Goal: Task Accomplishment & Management: Manage account settings

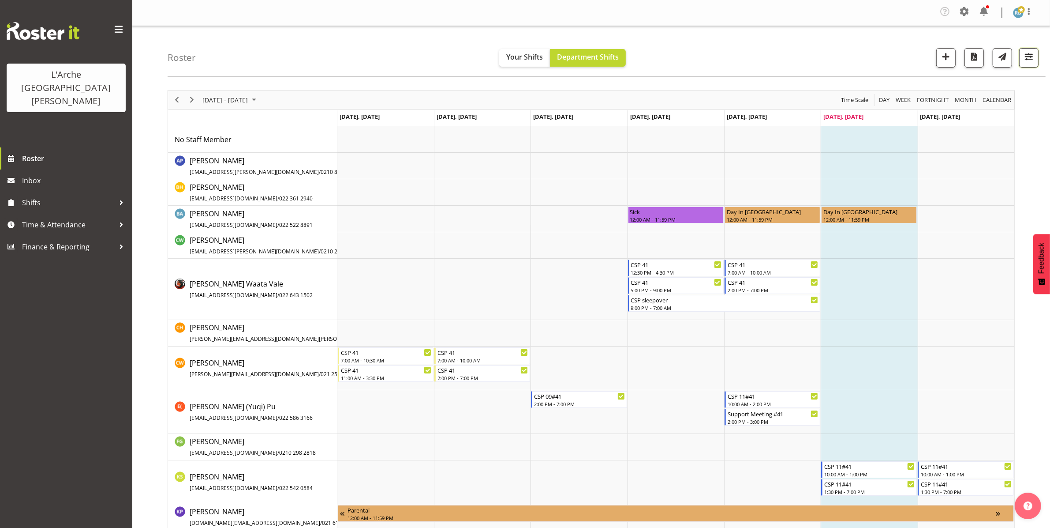
click at [1028, 54] on span "button" at bounding box center [1028, 56] width 11 height 11
click at [987, 84] on span "1 Locations" at bounding box center [972, 85] width 43 height 11
click at [929, 246] on span at bounding box center [924, 242] width 19 height 11
click at [921, 245] on input "Show all users Show only rostered employees" at bounding box center [918, 243] width 6 height 6
checkbox input "true"
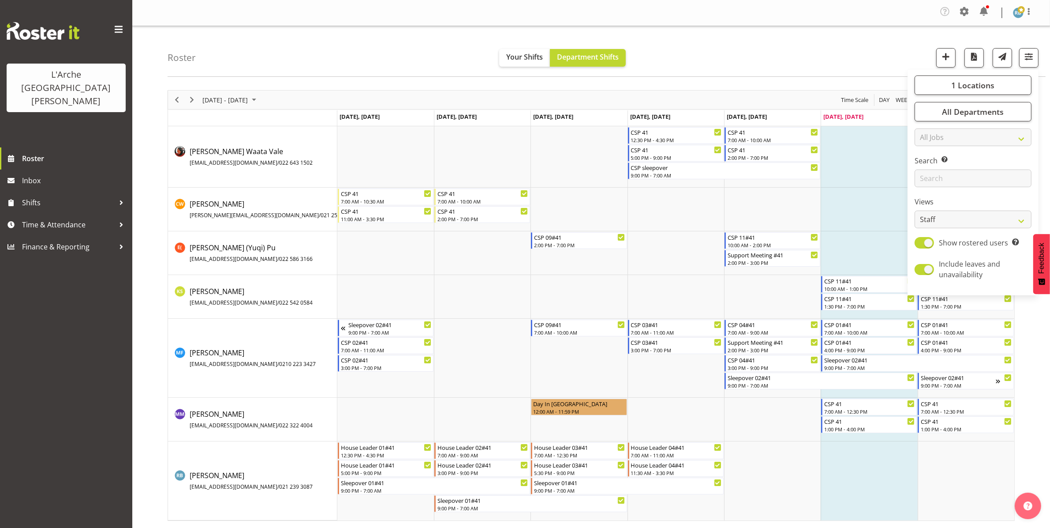
click at [795, 65] on div "Roster Your Shifts Department Shifts 1 Locations Clear 20 30 41 5 56b 65a 73 Ar…" at bounding box center [607, 51] width 878 height 51
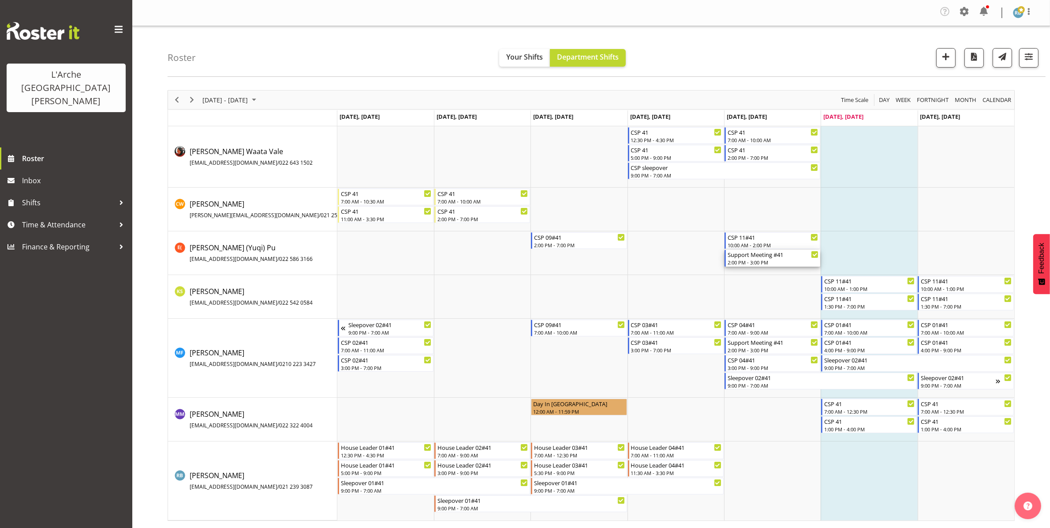
click at [768, 263] on div "2:00 PM - 3:00 PM" at bounding box center [773, 261] width 91 height 7
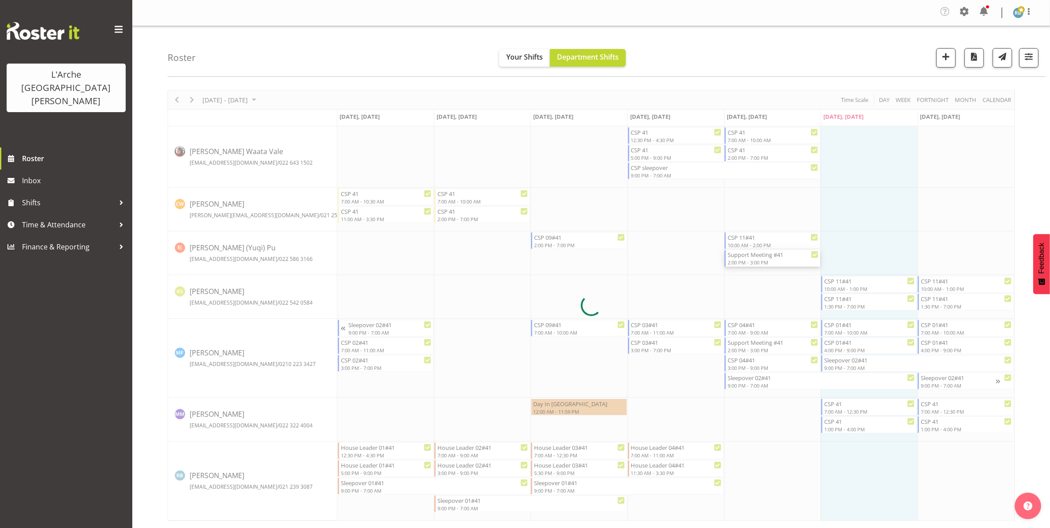
select select
select select "7"
select select "2025"
select select "15"
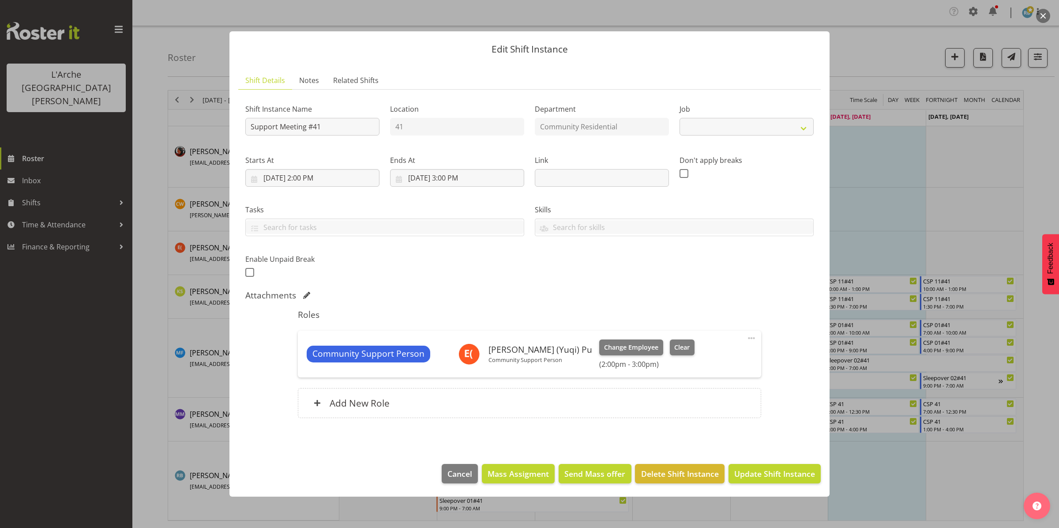
select select "2"
click at [453, 175] on input "[DATE] 3:00 PM" at bounding box center [457, 178] width 134 height 18
click at [481, 363] on select "00 01 02 03 04 05 06 07 08 09 10 11 12 13 14 15 16 17 18 19 20 21 22 23 24 25 2…" at bounding box center [480, 365] width 20 height 18
select select "30"
click at [470, 356] on select "00 01 02 03 04 05 06 07 08 09 10 11 12 13 14 15 16 17 18 19 20 21 22 23 24 25 2…" at bounding box center [480, 365] width 20 height 18
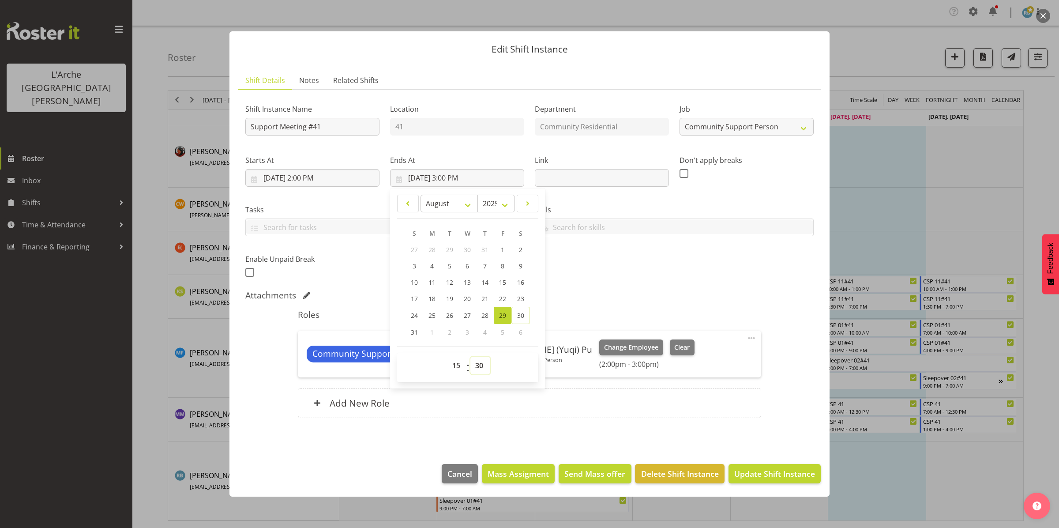
type input "[DATE] 3:30 PM"
click at [780, 478] on span "Update Shift Instance" at bounding box center [774, 473] width 81 height 11
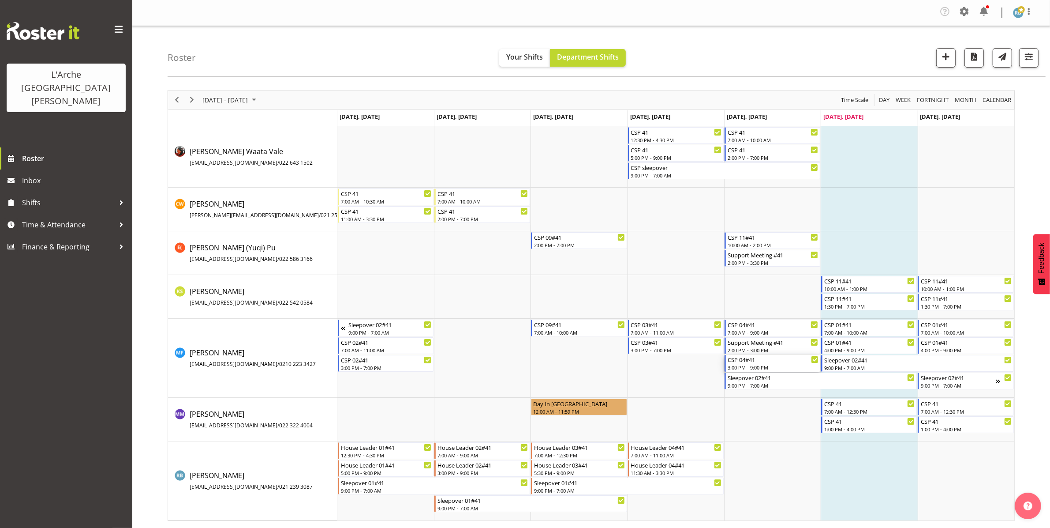
click at [762, 364] on div "3:00 PM - 9:00 PM" at bounding box center [773, 366] width 91 height 7
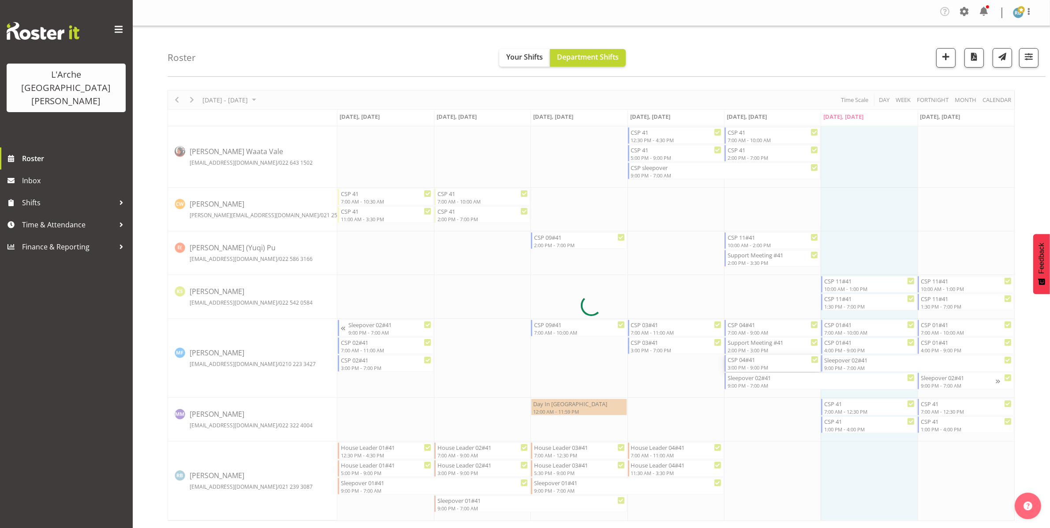
select select
select select "7"
select select "2025"
select select "15"
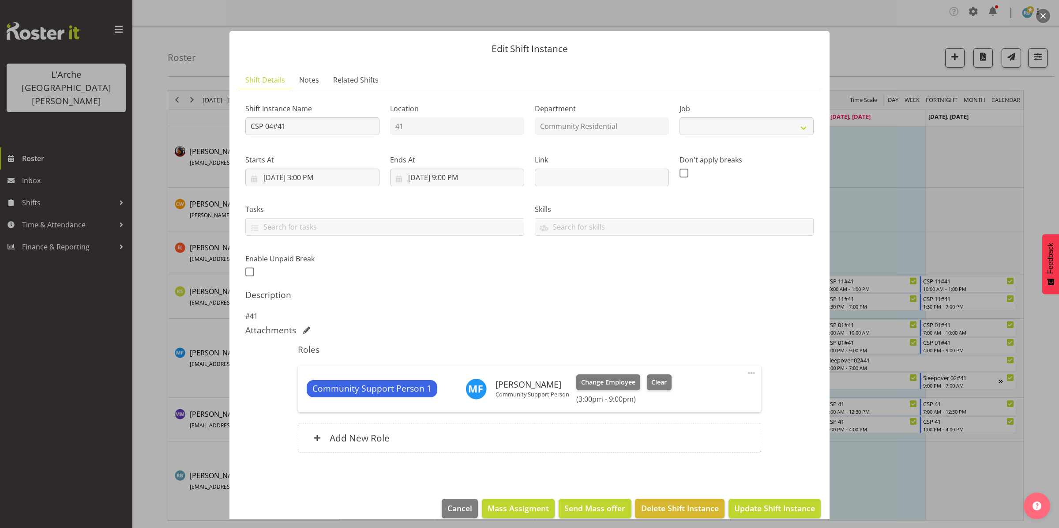
select select "2"
click at [329, 181] on input "[DATE] 3:00 PM" at bounding box center [312, 177] width 134 height 18
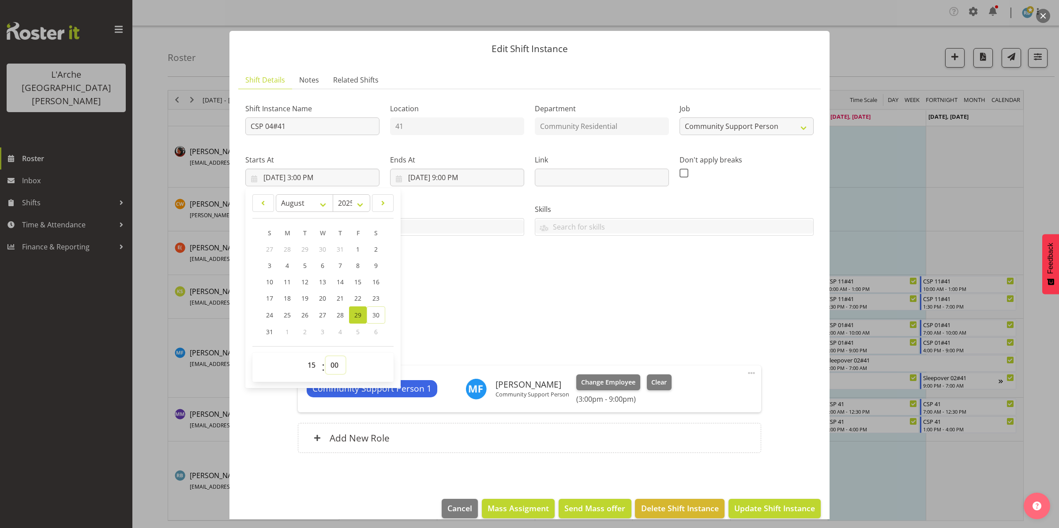
click at [334, 363] on select "00 01 02 03 04 05 06 07 08 09 10 11 12 13 14 15 16 17 18 19 20 21 22 23 24 25 2…" at bounding box center [336, 365] width 20 height 18
select select "30"
click at [326, 356] on select "00 01 02 03 04 05 06 07 08 09 10 11 12 13 14 15 16 17 18 19 20 21 22 23 24 25 2…" at bounding box center [336, 365] width 20 height 18
type input "[DATE] 3:30 PM"
click at [761, 505] on span "Update Shift Instance" at bounding box center [774, 507] width 81 height 11
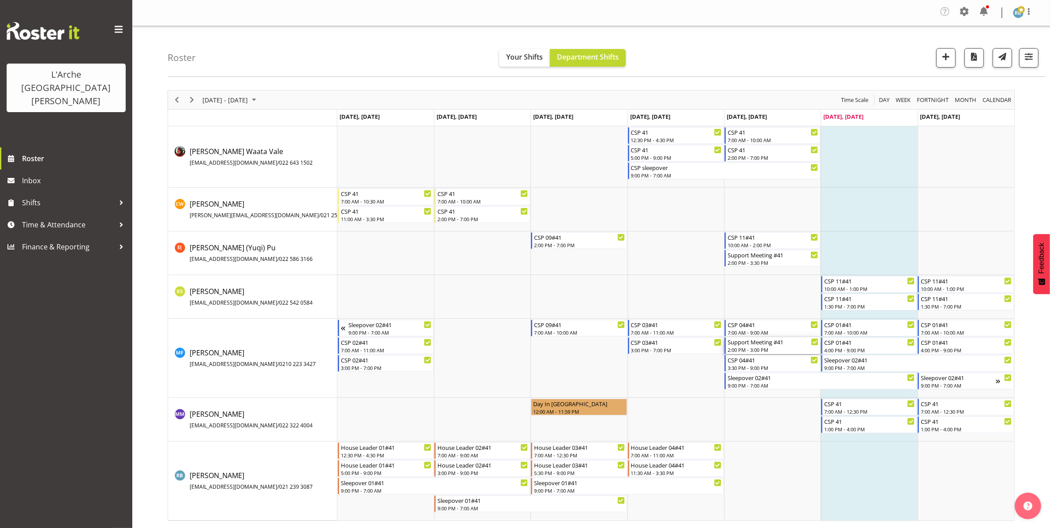
click at [773, 349] on div "2:00 PM - 3:00 PM" at bounding box center [773, 349] width 91 height 7
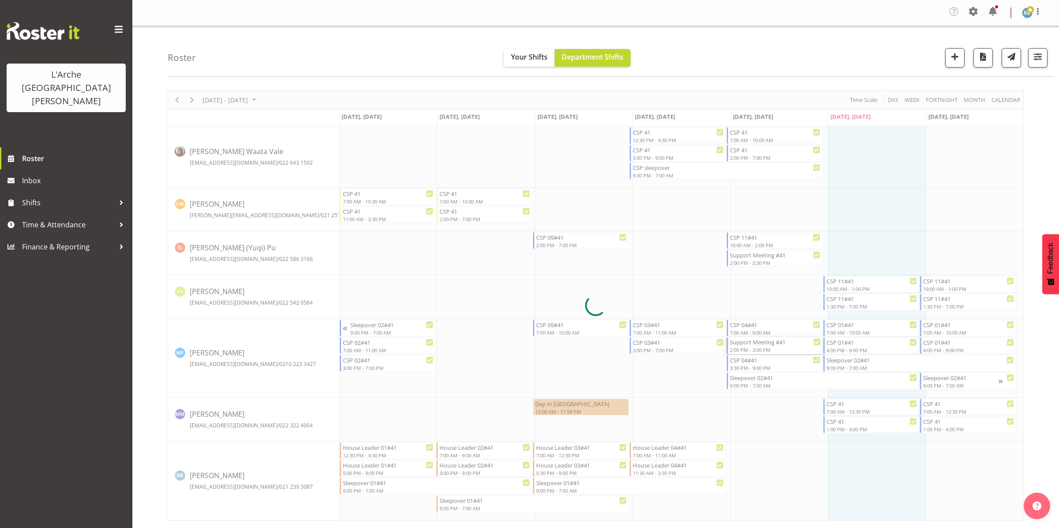
select select
select select "7"
select select "2025"
select select "15"
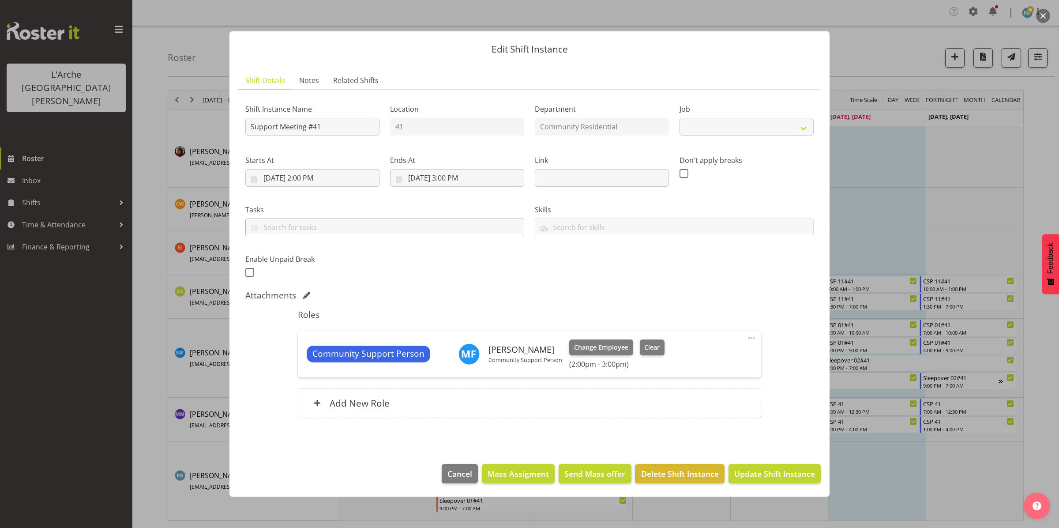
select select "2"
click at [444, 180] on input "[DATE] 3:00 PM" at bounding box center [457, 178] width 134 height 18
click at [479, 364] on select "00 01 02 03 04 05 06 07 08 09 10 11 12 13 14 15 16 17 18 19 20 21 22 23 24 25 2…" at bounding box center [480, 365] width 20 height 18
select select "30"
click at [470, 356] on select "00 01 02 03 04 05 06 07 08 09 10 11 12 13 14 15 16 17 18 19 20 21 22 23 24 25 2…" at bounding box center [480, 365] width 20 height 18
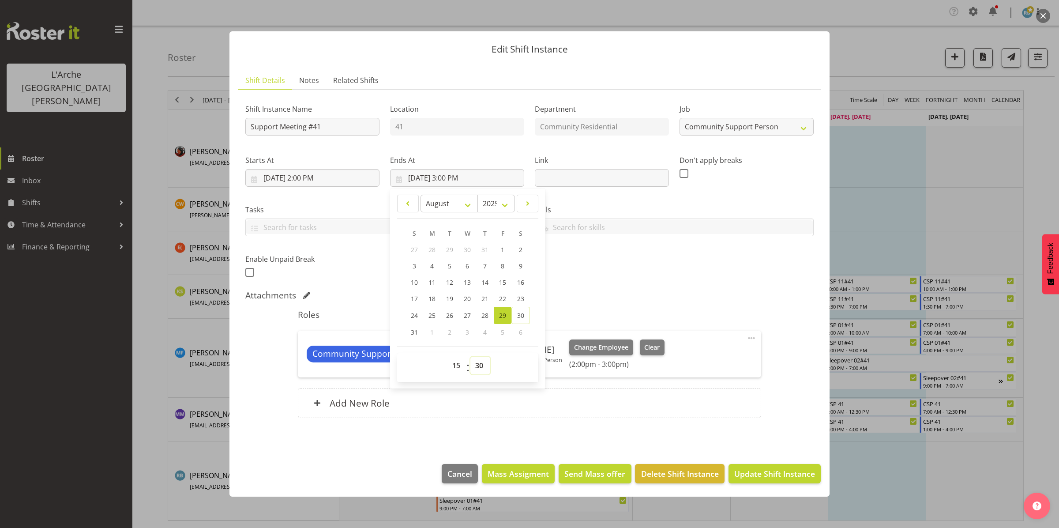
type input "[DATE] 3:30 PM"
click at [757, 475] on span "Update Shift Instance" at bounding box center [774, 473] width 81 height 11
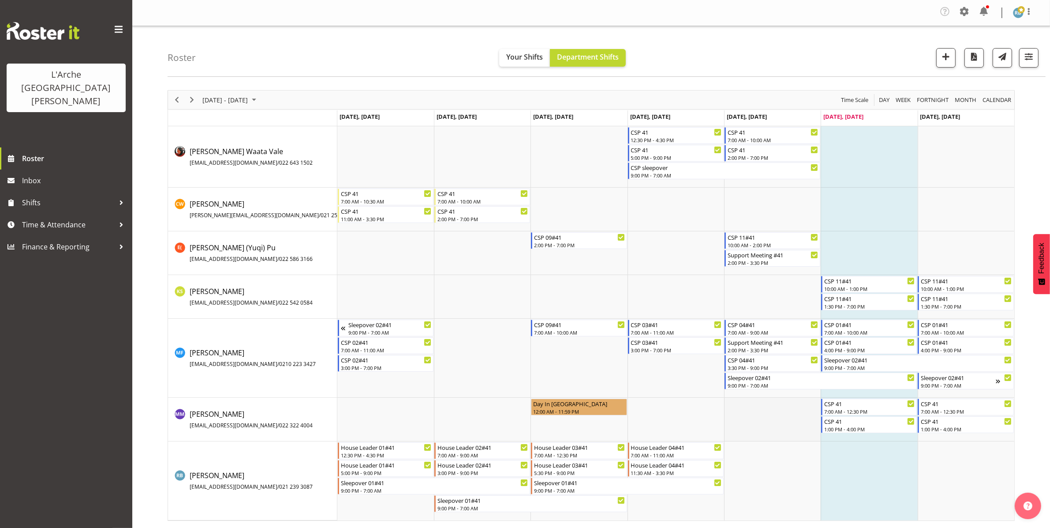
click at [762, 412] on td "Timeline Week of August 30, 2025" at bounding box center [772, 419] width 97 height 44
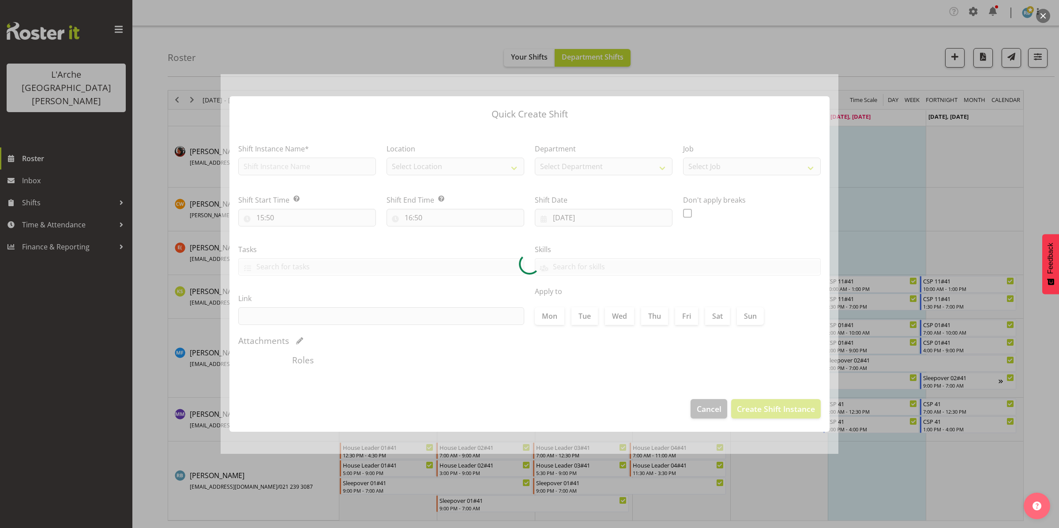
type input "[DATE]"
checkbox input "true"
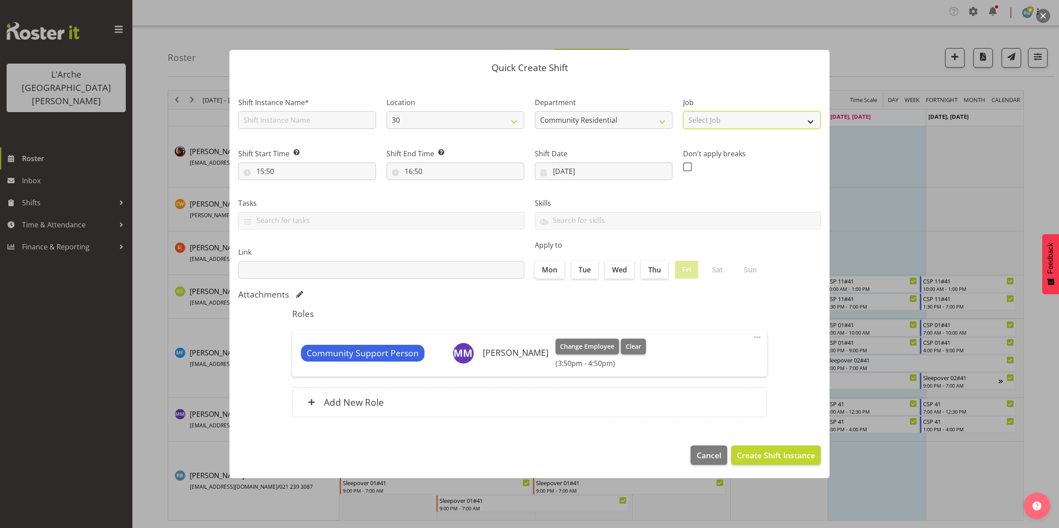
click at [717, 116] on select "Select Job Accounts Admin Art Coordinator Community Leader Community Support Pe…" at bounding box center [752, 120] width 138 height 18
select select "2"
click at [683, 111] on select "Select Job Accounts Admin Art Coordinator Community Leader Community Support Pe…" at bounding box center [752, 120] width 138 height 18
click at [506, 121] on select "30 65a 41" at bounding box center [455, 120] width 138 height 18
select select "15"
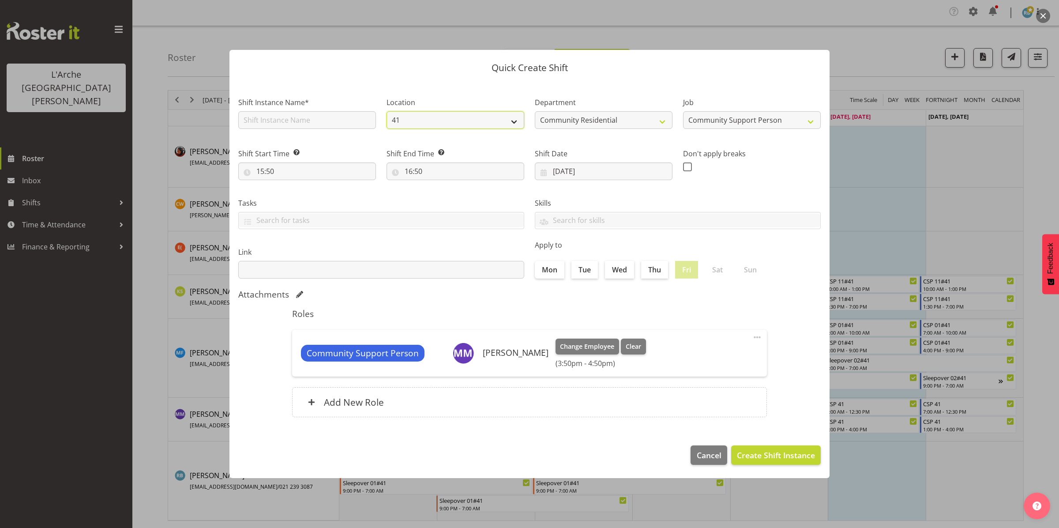
click at [386, 111] on select "30 65a 41" at bounding box center [455, 120] width 138 height 18
click at [348, 118] on input "text" at bounding box center [307, 120] width 138 height 18
type input "Support Meeting #41"
click at [300, 166] on input "15:50" at bounding box center [307, 171] width 138 height 18
click at [296, 192] on select "00 01 02 03 04 05 06 07 08 09 10 11 12 13 14 15 16 17 18 19 20 21 22 23" at bounding box center [298, 194] width 20 height 18
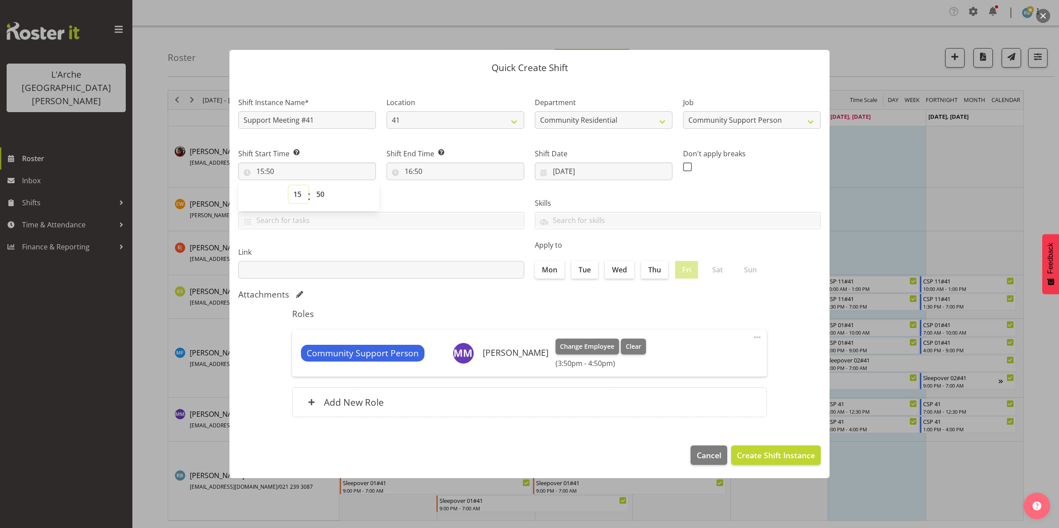
select select "14"
click at [288, 185] on select "00 01 02 03 04 05 06 07 08 09 10 11 12 13 14 15 16 17 18 19 20 21 22 23" at bounding box center [298, 194] width 20 height 18
type input "14:50"
click at [319, 190] on select "00 01 02 03 04 05 06 07 08 09 10 11 12 13 14 15 16 17 18 19 20 21 22 23 24 25 2…" at bounding box center [321, 194] width 20 height 18
select select "0"
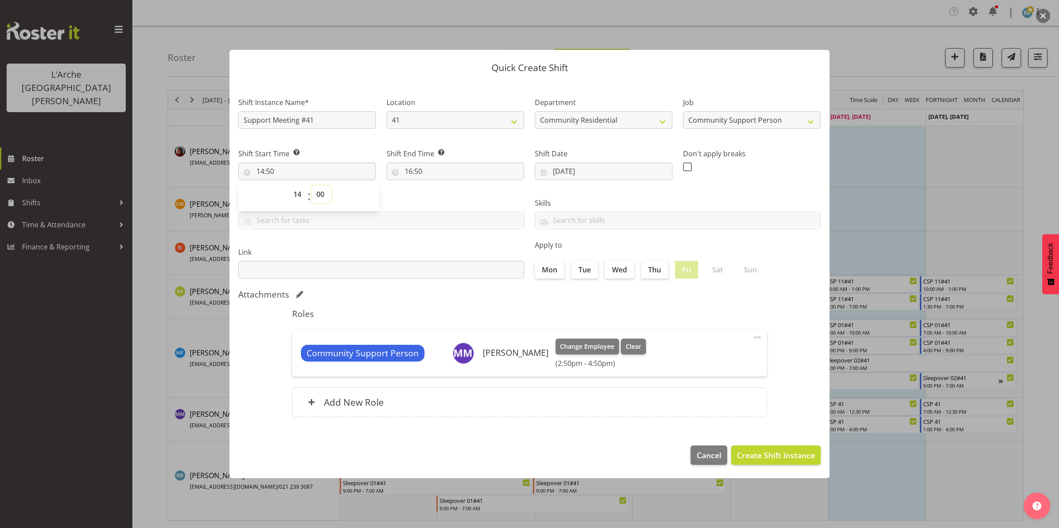
click at [311, 185] on select "00 01 02 03 04 05 06 07 08 09 10 11 12 13 14 15 16 17 18 19 20 21 22 23 24 25 2…" at bounding box center [321, 194] width 20 height 18
type input "14:00"
click at [420, 173] on input "16:50" at bounding box center [455, 171] width 138 height 18
click at [449, 201] on select "00 01 02 03 04 05 06 07 08 09 10 11 12 13 14 15 16 17 18 19 20 21 22 23" at bounding box center [447, 194] width 20 height 18
select select "15"
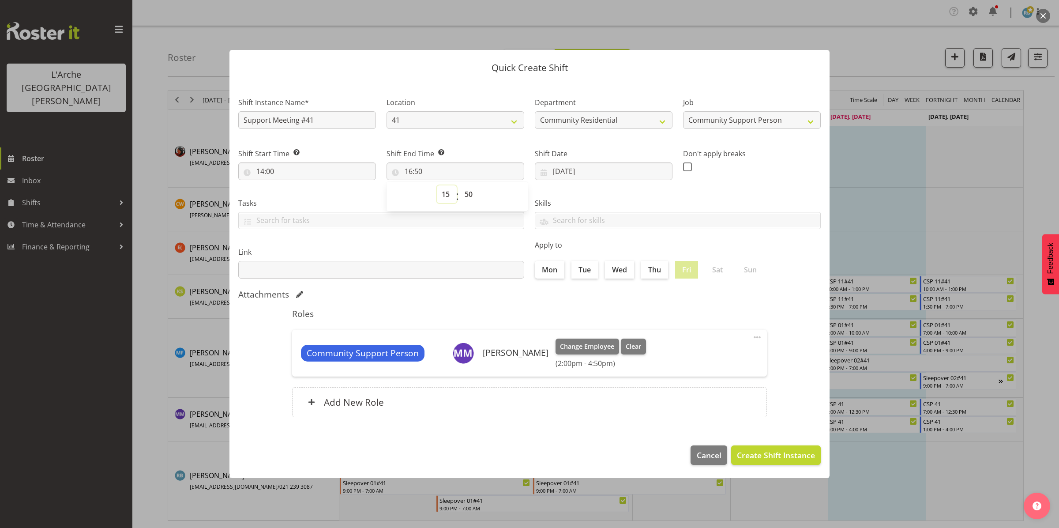
click at [437, 185] on select "00 01 02 03 04 05 06 07 08 09 10 11 12 13 14 15 16 17 18 19 20 21 22 23" at bounding box center [447, 194] width 20 height 18
type input "15:50"
click at [468, 194] on select "00 01 02 03 04 05 06 07 08 09 10 11 12 13 14 15 16 17 18 19 20 21 22 23 24 25 2…" at bounding box center [470, 194] width 20 height 18
select select "30"
click at [460, 185] on select "00 01 02 03 04 05 06 07 08 09 10 11 12 13 14 15 16 17 18 19 20 21 22 23 24 25 2…" at bounding box center [470, 194] width 20 height 18
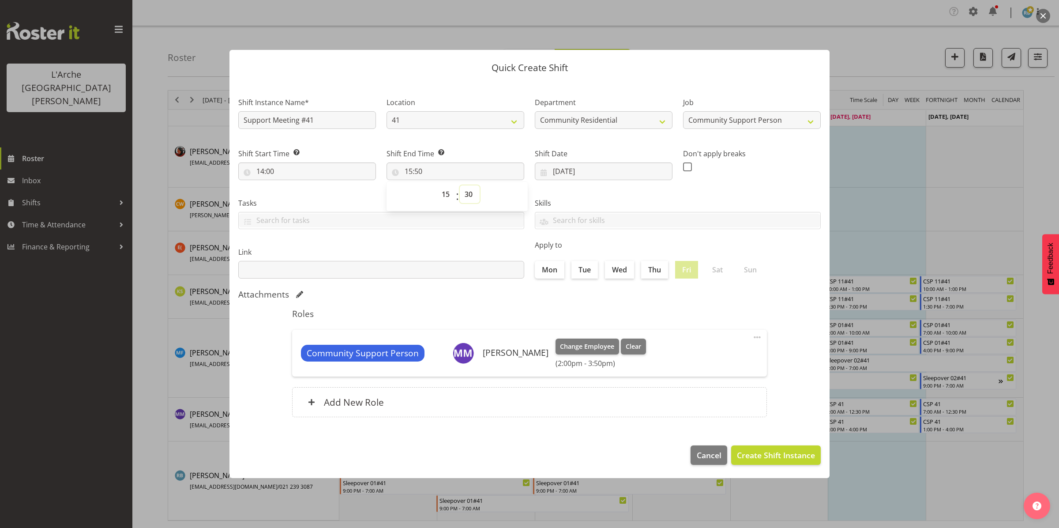
type input "15:30"
click at [761, 453] on span "Create Shift Instance" at bounding box center [776, 454] width 78 height 11
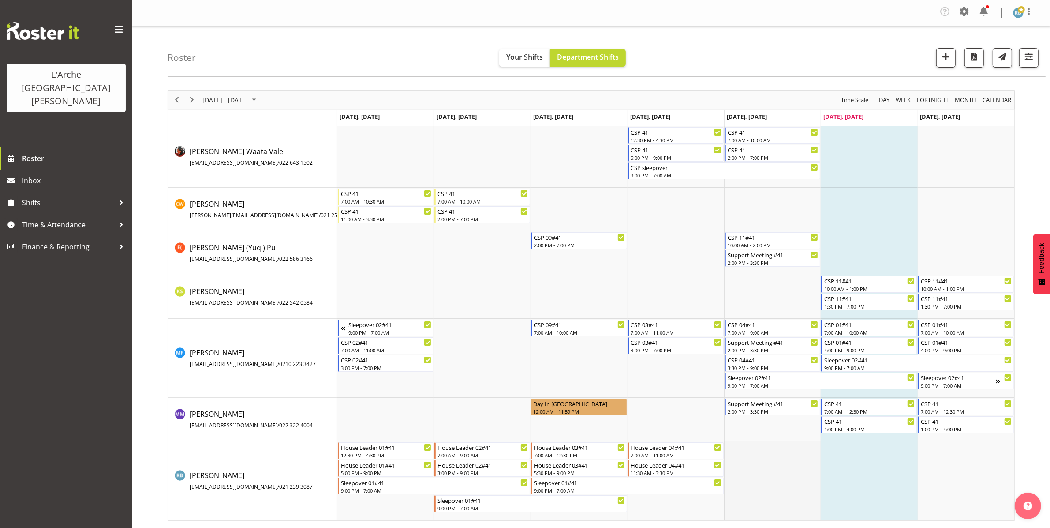
click at [740, 464] on td "Timeline Week of August 30, 2025" at bounding box center [772, 480] width 97 height 79
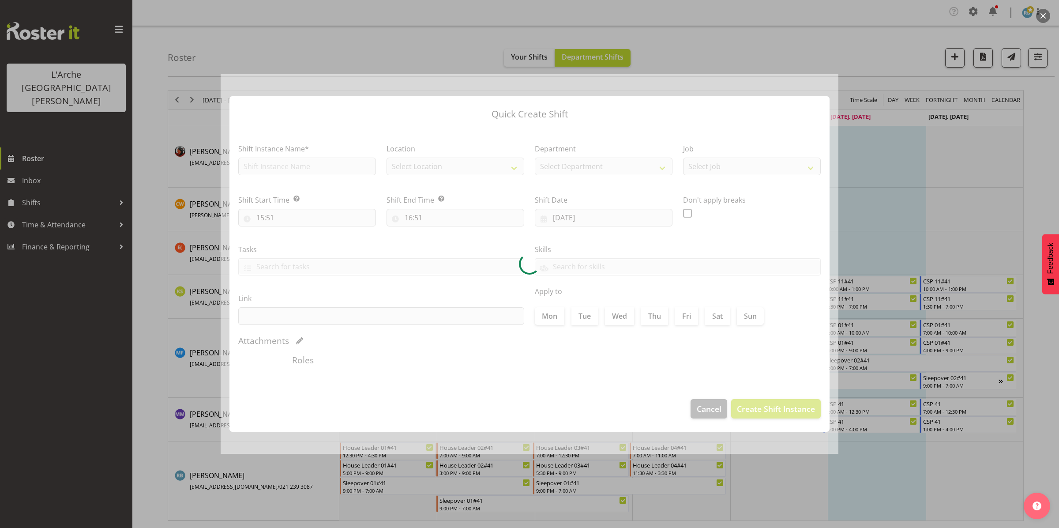
type input "[DATE]"
checkbox input "true"
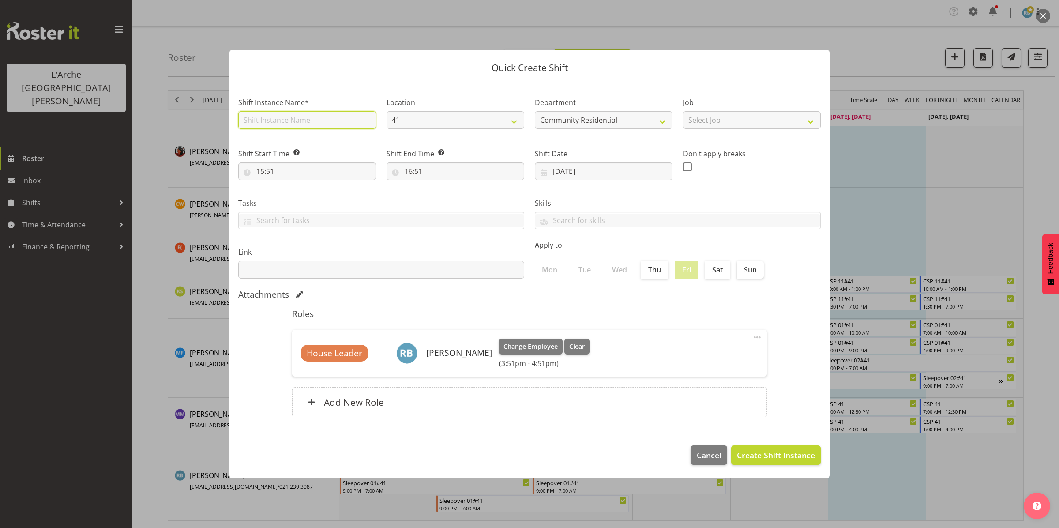
click at [311, 115] on input "text" at bounding box center [307, 120] width 138 height 18
type input "Support Meeting #41"
click at [739, 120] on select "Select Job Accounts Admin Art Coordinator Community Leader Community Support Pe…" at bounding box center [752, 120] width 138 height 18
click at [683, 111] on select "Select Job Accounts Admin Art Coordinator Community Leader Community Support Pe…" at bounding box center [752, 120] width 138 height 18
click at [756, 122] on select "Accounts Admin Art Coordinator Community Leader Community Support Person Commun…" at bounding box center [752, 120] width 138 height 18
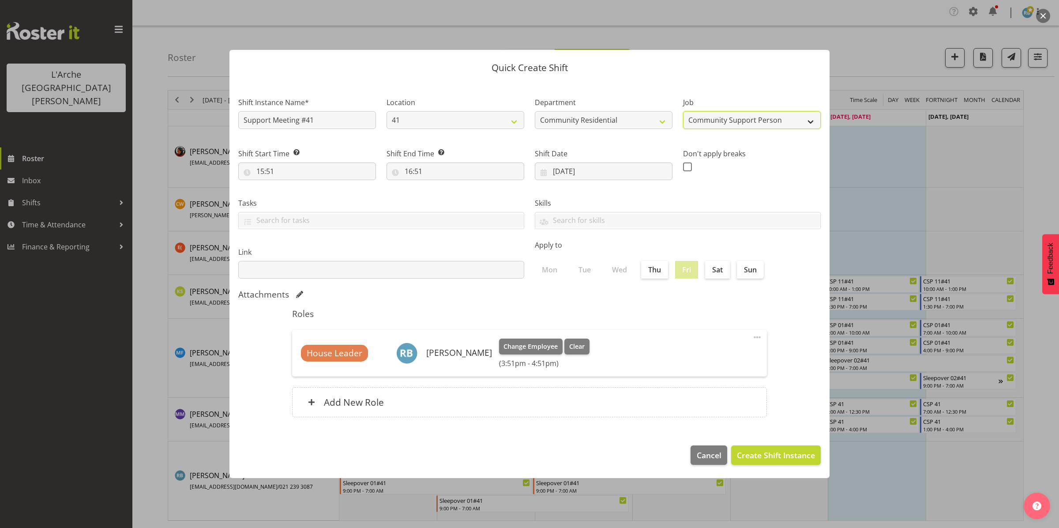
select select "1"
click at [683, 111] on select "Accounts Admin Art Coordinator Community Leader Community Support Person Commun…" at bounding box center [752, 120] width 138 height 18
click at [322, 171] on input "15:51" at bounding box center [307, 171] width 138 height 18
click at [298, 194] on select "00 01 02 03 04 05 06 07 08 09 10 11 12 13 14 15 16 17 18 19 20 21 22 23" at bounding box center [298, 194] width 20 height 18
select select "14"
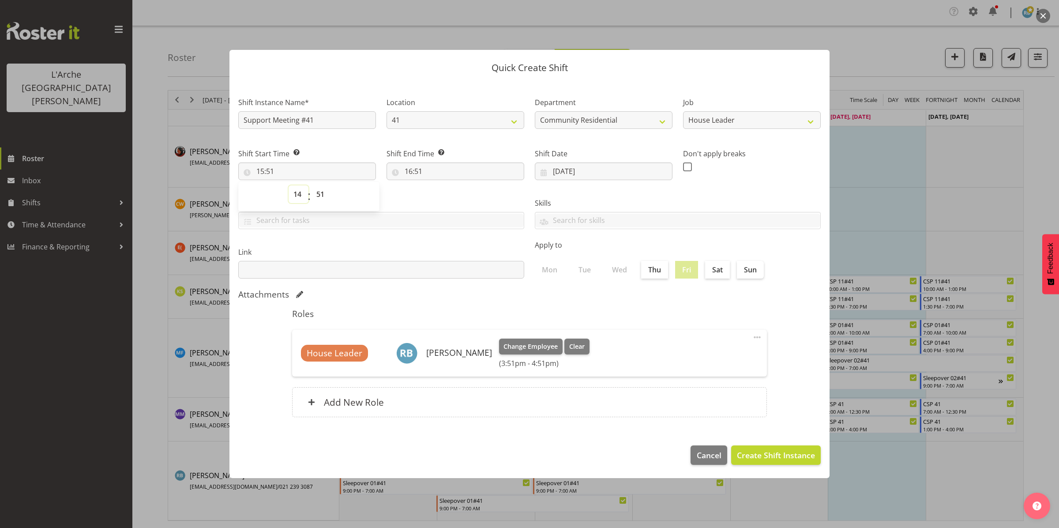
click at [288, 185] on select "00 01 02 03 04 05 06 07 08 09 10 11 12 13 14 15 16 17 18 19 20 21 22 23" at bounding box center [298, 194] width 20 height 18
type input "14:51"
click at [319, 192] on select "00 01 02 03 04 05 06 07 08 09 10 11 12 13 14 15 16 17 18 19 20 21 22 23 24 25 2…" at bounding box center [321, 194] width 20 height 18
select select "0"
click at [311, 185] on select "00 01 02 03 04 05 06 07 08 09 10 11 12 13 14 15 16 17 18 19 20 21 22 23 24 25 2…" at bounding box center [321, 194] width 20 height 18
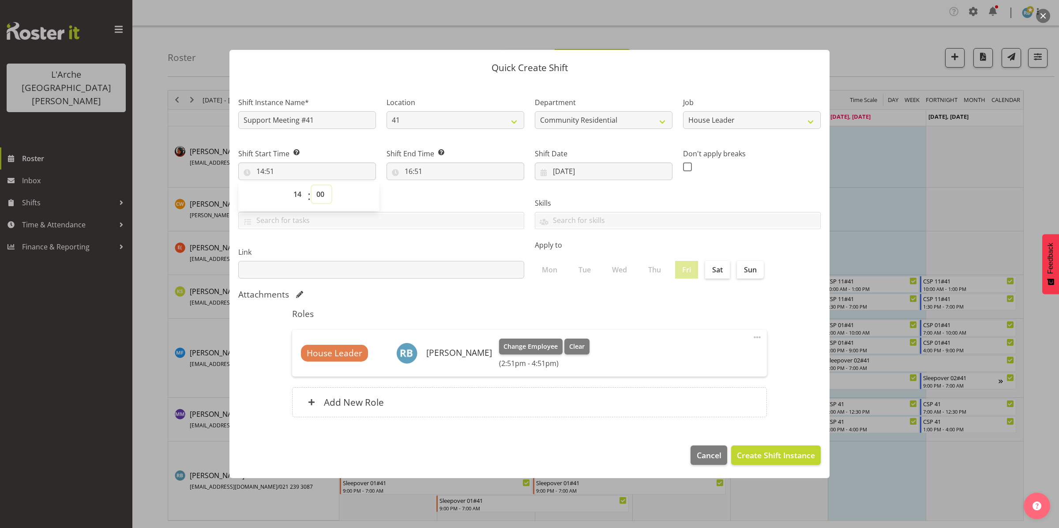
type input "14:00"
click at [417, 170] on input "16:51" at bounding box center [455, 171] width 138 height 18
click at [443, 198] on select "00 01 02 03 04 05 06 07 08 09 10 11 12 13 14 15 16 17 18 19 20 21 22 23" at bounding box center [447, 194] width 20 height 18
select select "15"
click at [437, 185] on select "00 01 02 03 04 05 06 07 08 09 10 11 12 13 14 15 16 17 18 19 20 21 22 23" at bounding box center [447, 194] width 20 height 18
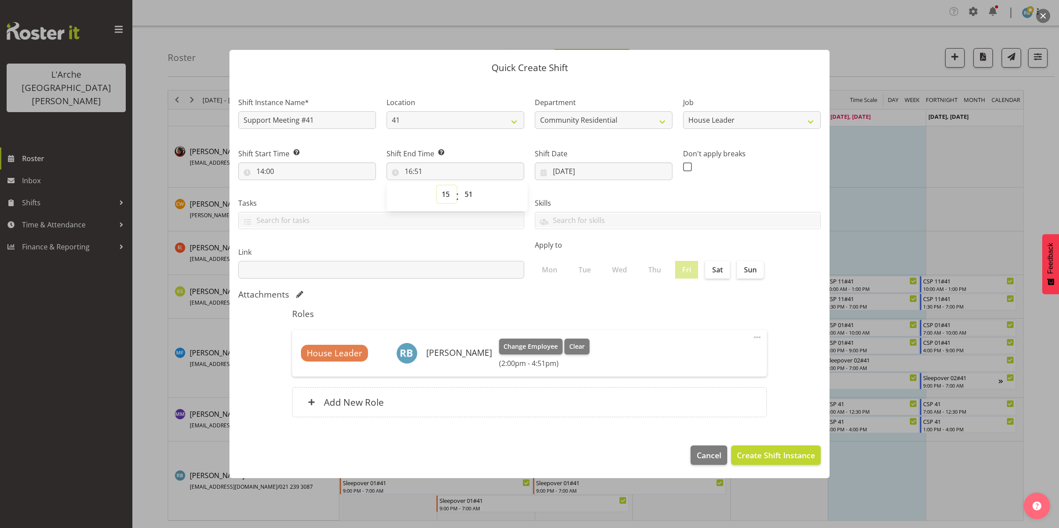
type input "15:51"
click at [468, 191] on select "00 01 02 03 04 05 06 07 08 09 10 11 12 13 14 15 16 17 18 19 20 21 22 23 24 25 2…" at bounding box center [470, 194] width 20 height 18
select select "30"
click at [460, 185] on select "00 01 02 03 04 05 06 07 08 09 10 11 12 13 14 15 16 17 18 19 20 21 22 23 24 25 2…" at bounding box center [470, 194] width 20 height 18
type input "15:30"
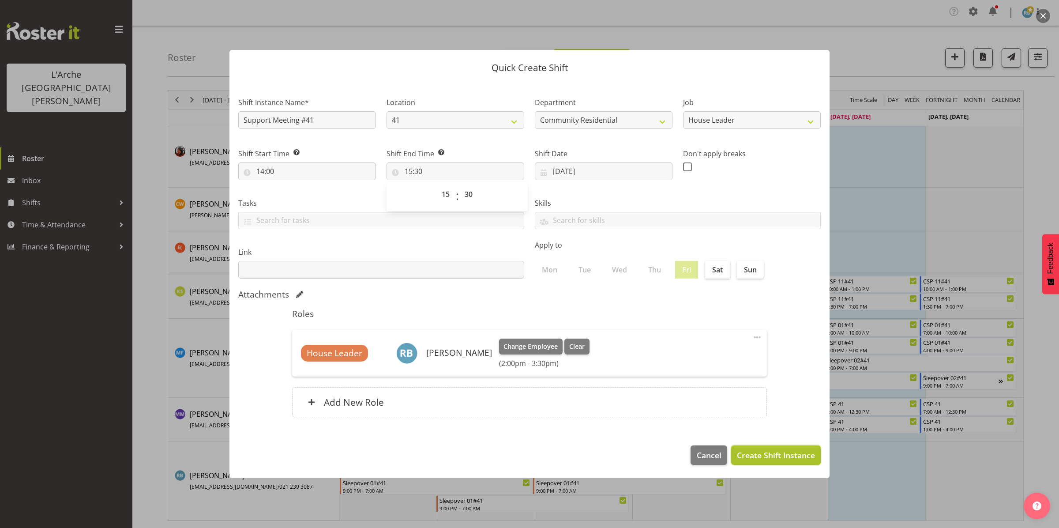
click at [760, 454] on span "Create Shift Instance" at bounding box center [776, 454] width 78 height 11
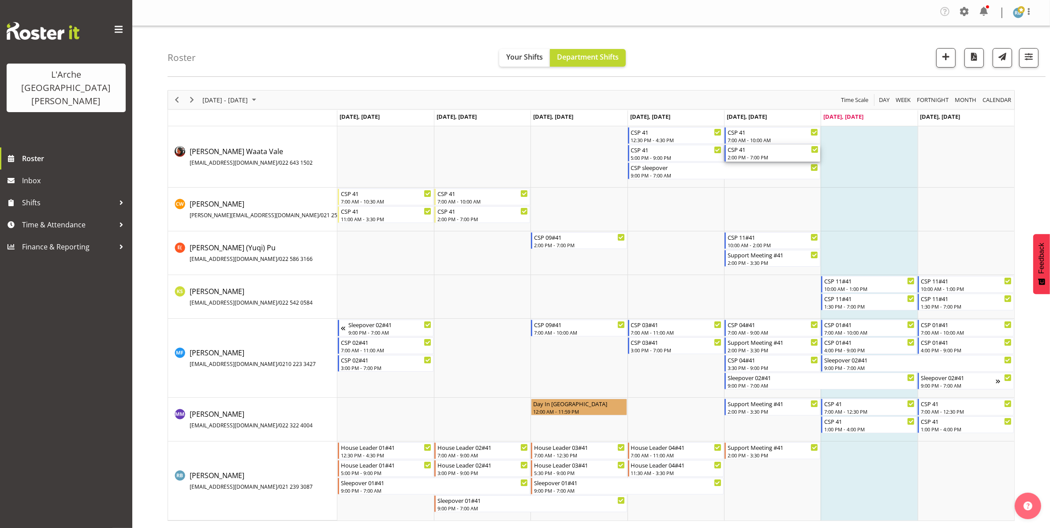
click at [758, 152] on div "CSP 41" at bounding box center [773, 149] width 91 height 9
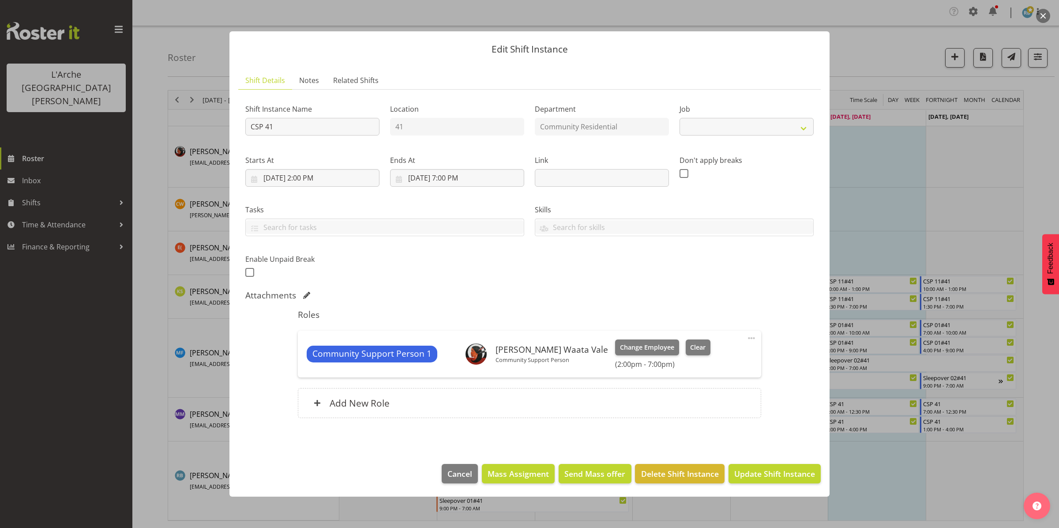
select select "2"
click at [321, 175] on input "[DATE] 2:00 PM" at bounding box center [312, 178] width 134 height 18
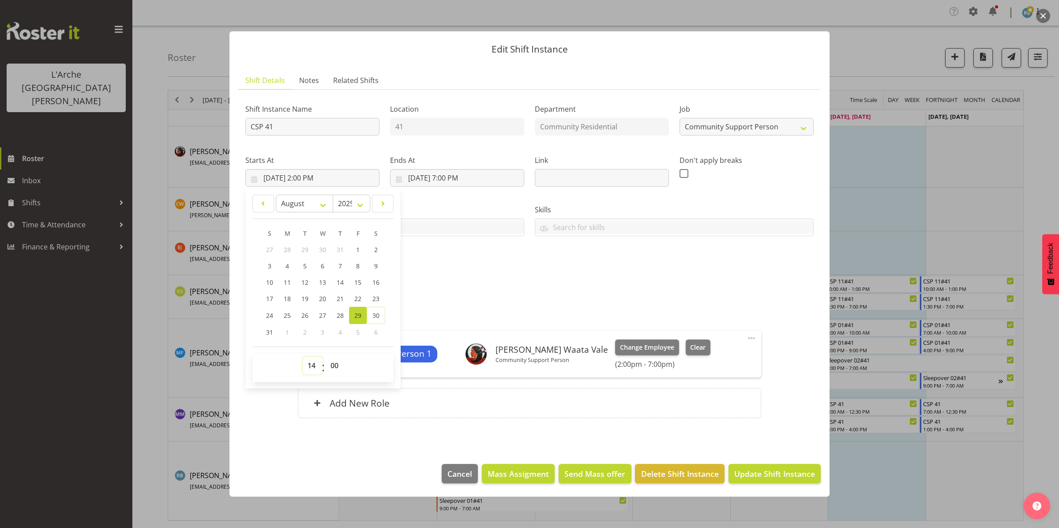
click at [312, 369] on select "00 01 02 03 04 05 06 07 08 09 10 11 12 13 14 15 16 17 18 19 20 21 22 23" at bounding box center [313, 365] width 20 height 18
select select "15"
click at [303, 356] on select "00 01 02 03 04 05 06 07 08 09 10 11 12 13 14 15 16 17 18 19 20 21 22 23" at bounding box center [313, 365] width 20 height 18
type input "[DATE] 3:00 PM"
click at [338, 364] on select "00 01 02 03 04 05 06 07 08 09 10 11 12 13 14 15 16 17 18 19 20 21 22 23 24 25 2…" at bounding box center [336, 365] width 20 height 18
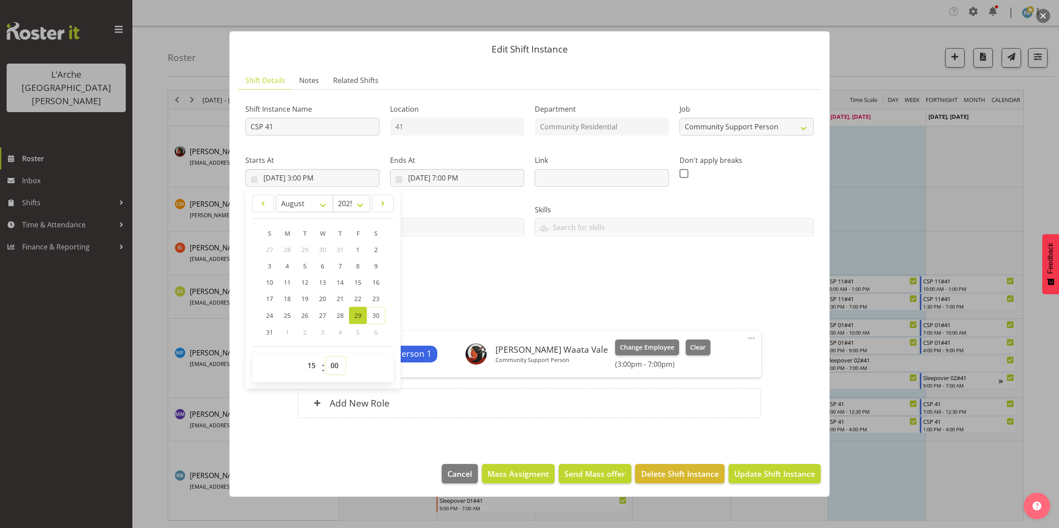
select select "30"
click at [326, 356] on select "00 01 02 03 04 05 06 07 08 09 10 11 12 13 14 15 16 17 18 19 20 21 22 23 24 25 2…" at bounding box center [336, 365] width 20 height 18
type input "[DATE] 3:30 PM"
click at [761, 468] on span "Update Shift Instance" at bounding box center [774, 473] width 81 height 11
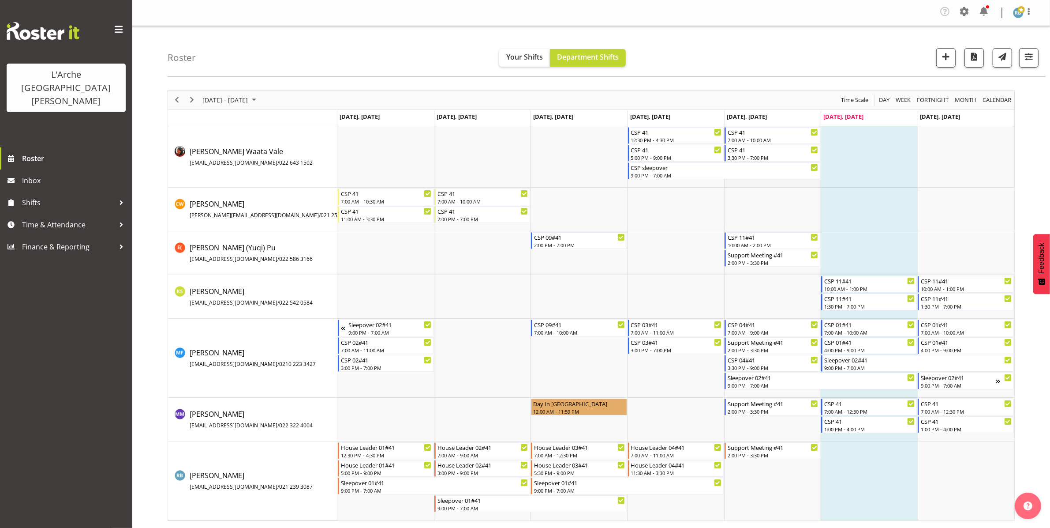
click at [764, 184] on td "Timeline Week of August 30, 2025" at bounding box center [772, 156] width 97 height 61
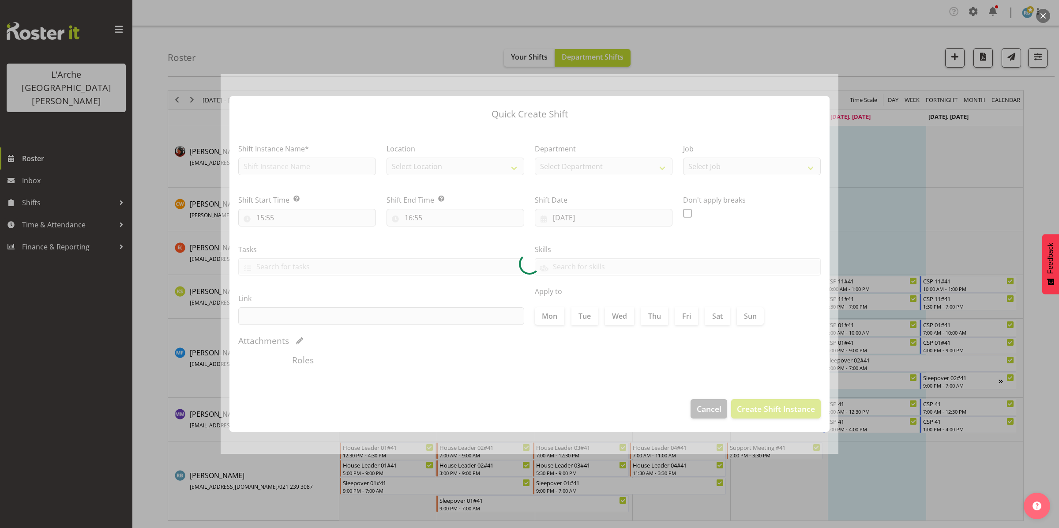
type input "[DATE]"
checkbox input "true"
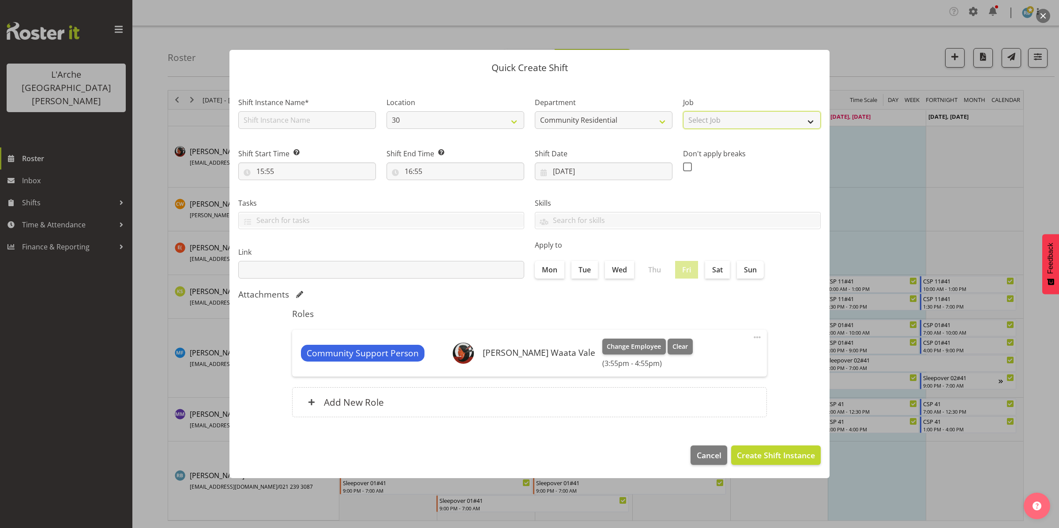
click at [740, 120] on select "Select Job Accounts Admin Art Coordinator Community Leader Community Support Pe…" at bounding box center [752, 120] width 138 height 18
select select "2"
click at [683, 111] on select "Select Job Accounts Admin Art Coordinator Community Leader Community Support Pe…" at bounding box center [752, 120] width 138 height 18
click at [484, 121] on select "30 30 56b 41" at bounding box center [455, 120] width 138 height 18
select select "15"
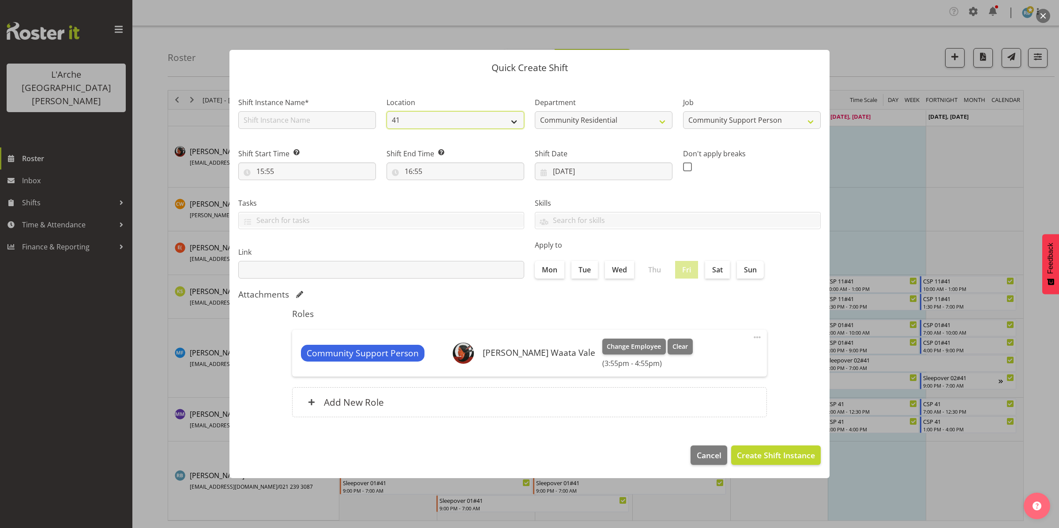
click at [386, 111] on select "30 30 56b 41" at bounding box center [455, 120] width 138 height 18
click at [348, 116] on input "text" at bounding box center [307, 120] width 138 height 18
type input "Support Meeting #41"
click at [266, 167] on input "15:55" at bounding box center [307, 171] width 138 height 18
click at [297, 192] on select "00 01 02 03 04 05 06 07 08 09 10 11 12 13 14 15 16 17 18 19 20 21 22 23" at bounding box center [298, 194] width 20 height 18
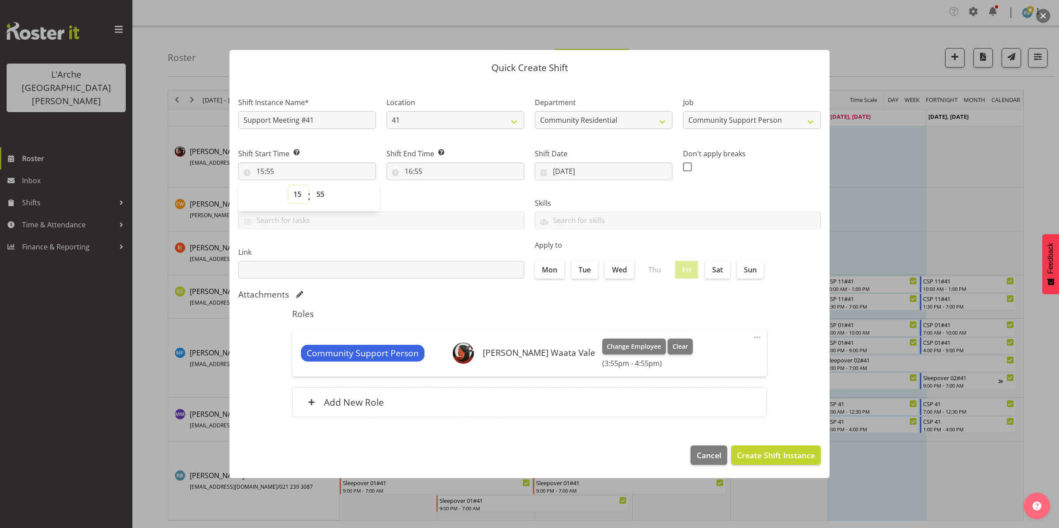
select select "14"
click at [288, 185] on select "00 01 02 03 04 05 06 07 08 09 10 11 12 13 14 15 16 17 18 19 20 21 22 23" at bounding box center [298, 194] width 20 height 18
type input "14:55"
click at [321, 198] on select "00 01 02 03 04 05 06 07 08 09 10 11 12 13 14 15 16 17 18 19 20 21 22 23 24 25 2…" at bounding box center [321, 194] width 20 height 18
select select "0"
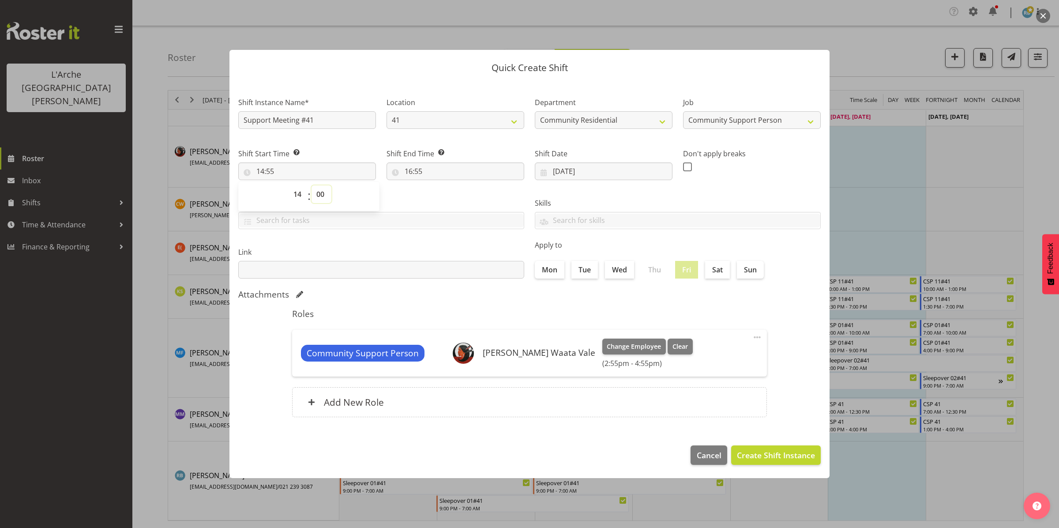
click at [311, 185] on select "00 01 02 03 04 05 06 07 08 09 10 11 12 13 14 15 16 17 18 19 20 21 22 23 24 25 2…" at bounding box center [321, 194] width 20 height 18
type input "14:00"
click at [417, 163] on input "16:55" at bounding box center [455, 171] width 138 height 18
click at [442, 199] on select "00 01 02 03 04 05 06 07 08 09 10 11 12 13 14 15 16 17 18 19 20 21 22 23" at bounding box center [447, 194] width 20 height 18
select select "15"
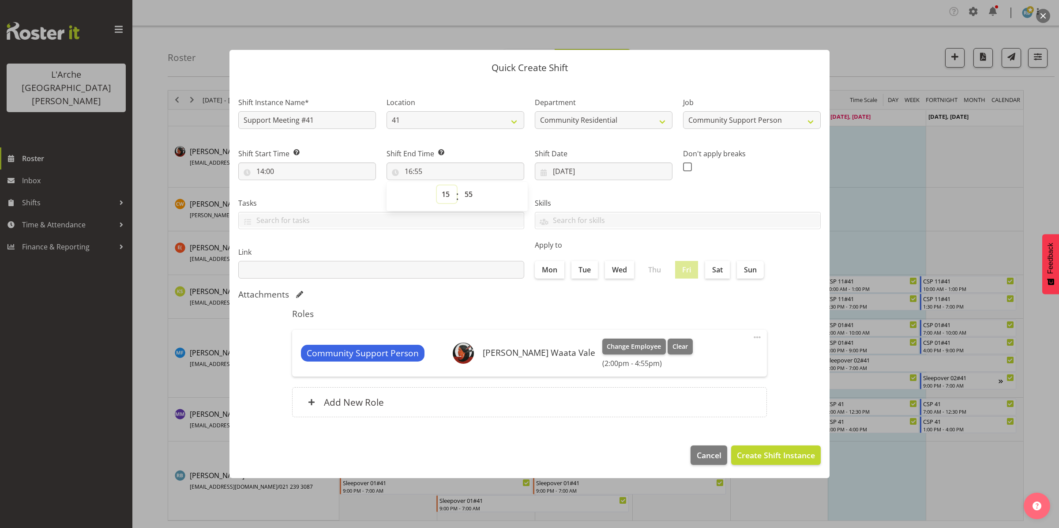
click at [437, 185] on select "00 01 02 03 04 05 06 07 08 09 10 11 12 13 14 15 16 17 18 19 20 21 22 23" at bounding box center [447, 194] width 20 height 18
type input "15:55"
click at [472, 195] on select "00 01 02 03 04 05 06 07 08 09 10 11 12 13 14 15 16 17 18 19 20 21 22 23 24 25 2…" at bounding box center [470, 194] width 20 height 18
select select "30"
click at [460, 185] on select "00 01 02 03 04 05 06 07 08 09 10 11 12 13 14 15 16 17 18 19 20 21 22 23 24 25 2…" at bounding box center [470, 194] width 20 height 18
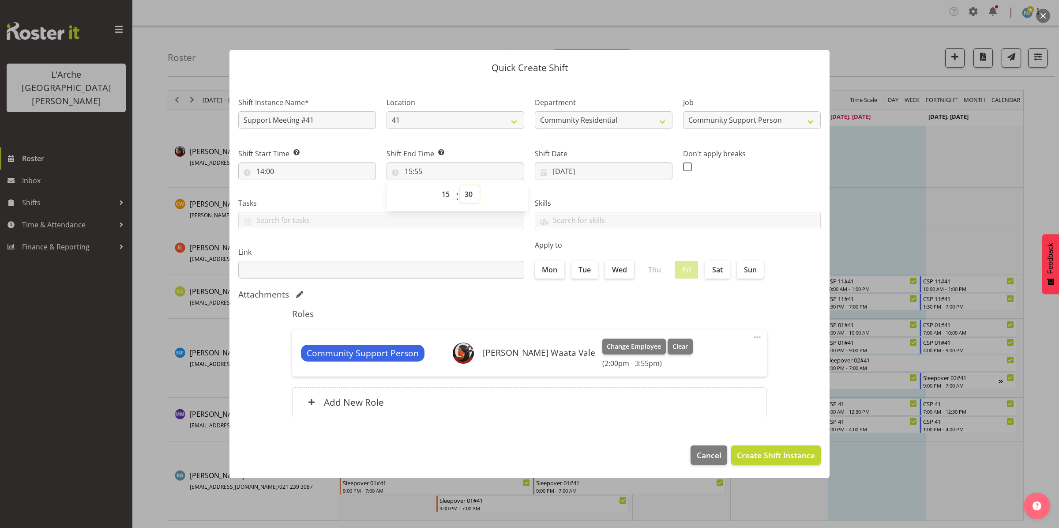
type input "15:30"
click at [759, 457] on span "Create Shift Instance" at bounding box center [776, 454] width 78 height 11
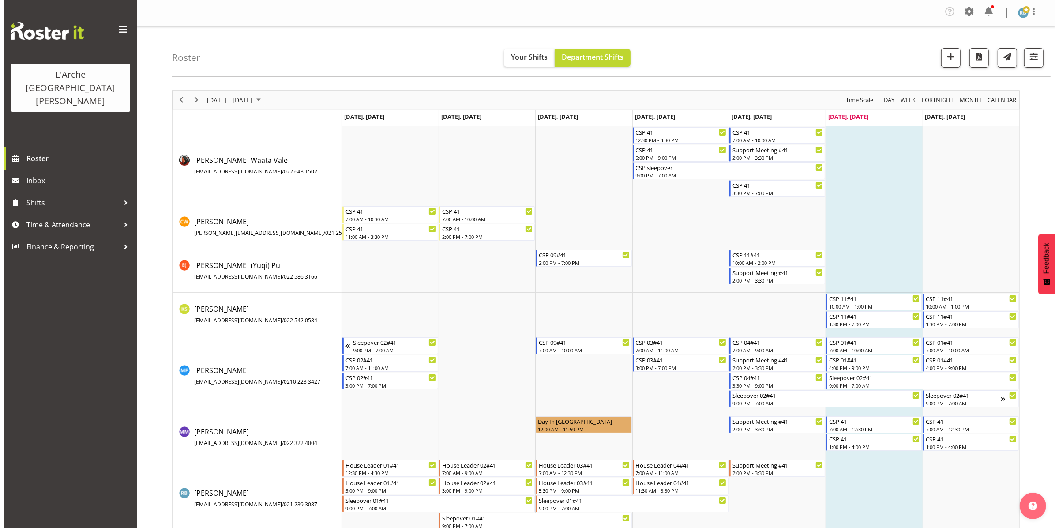
scroll to position [18, 0]
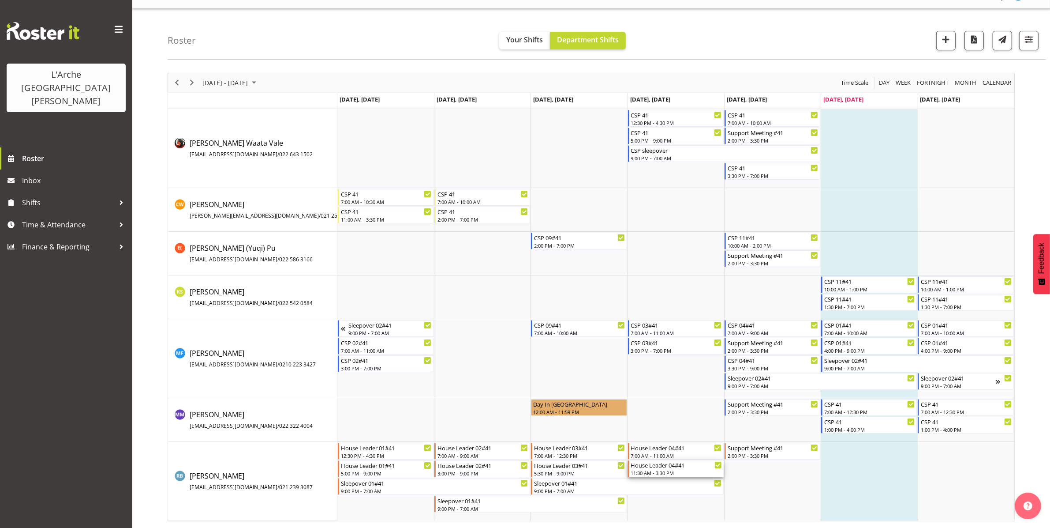
click at [665, 473] on div "11:30 AM - 3:30 PM" at bounding box center [676, 472] width 91 height 7
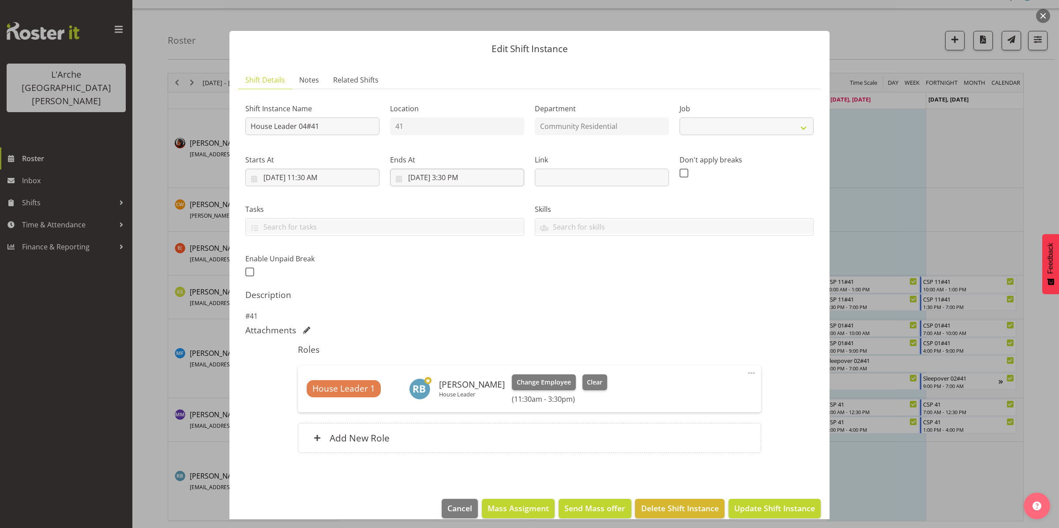
select select "1"
click at [453, 178] on input "[DATE] 3:30 PM" at bounding box center [457, 177] width 134 height 18
click at [457, 366] on select "00 01 02 03 04 05 06 07 08 09 10 11 12 13 14 15 16 17 18 19 20 21 22 23" at bounding box center [457, 365] width 20 height 18
select select "18"
click at [447, 356] on select "00 01 02 03 04 05 06 07 08 09 10 11 12 13 14 15 16 17 18 19 20 21 22 23" at bounding box center [457, 365] width 20 height 18
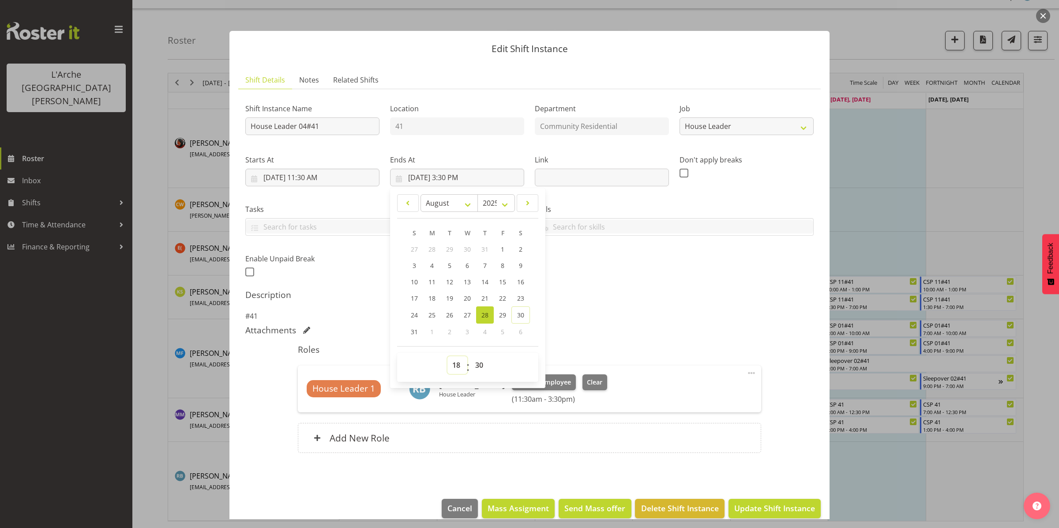
type input "[DATE] 6:30 PM"
click at [767, 506] on span "Update Shift Instance" at bounding box center [774, 507] width 81 height 11
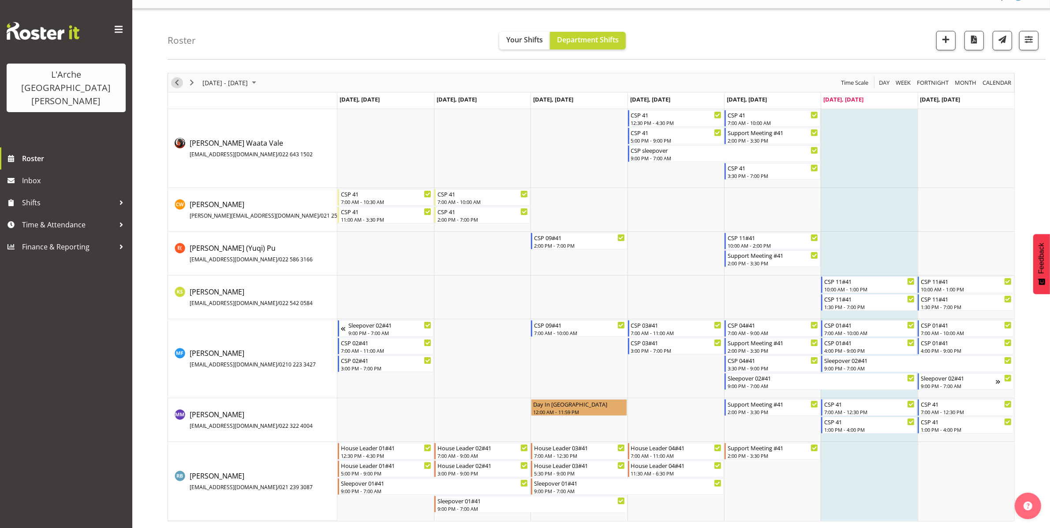
click at [172, 85] on span "Previous" at bounding box center [177, 82] width 11 height 11
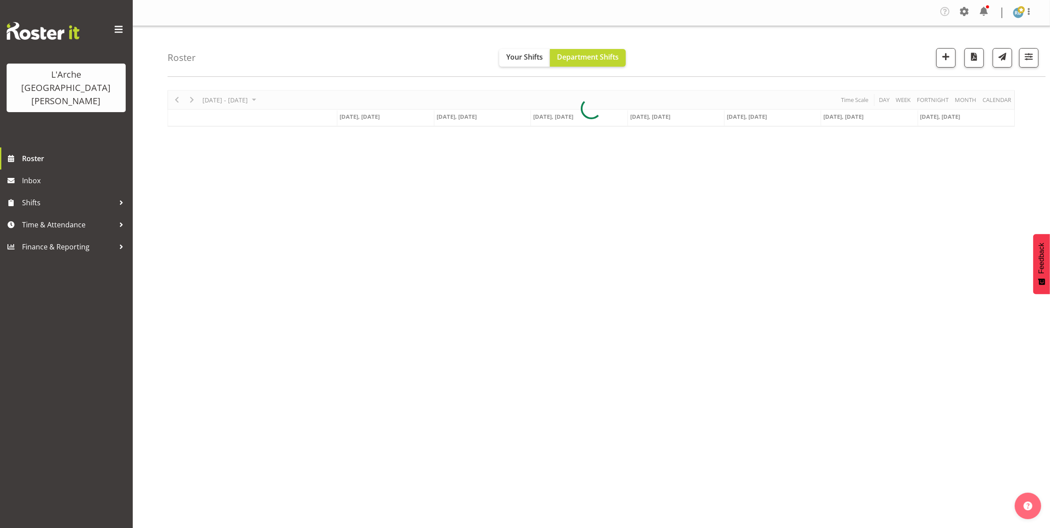
scroll to position [0, 0]
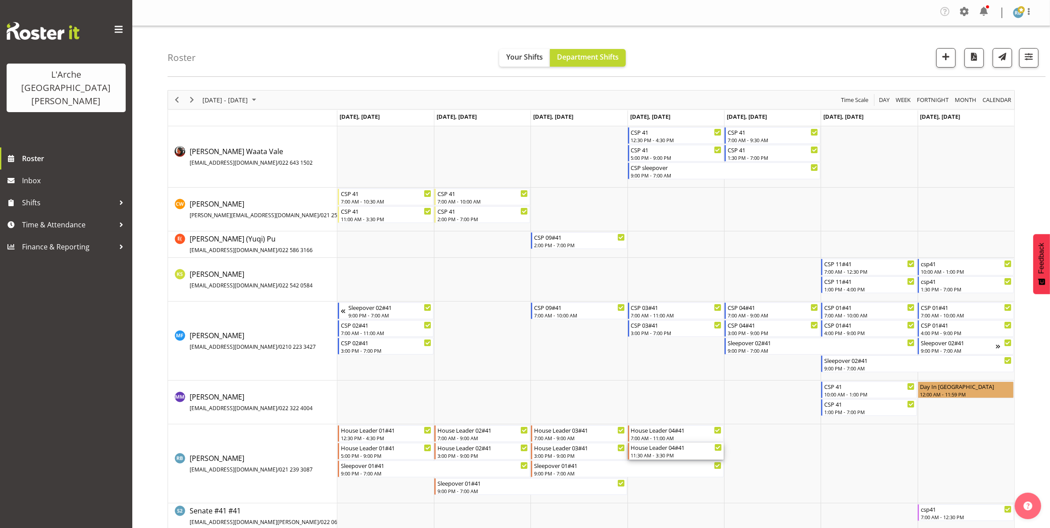
click at [656, 447] on div "House Leader 04#41" at bounding box center [676, 446] width 91 height 9
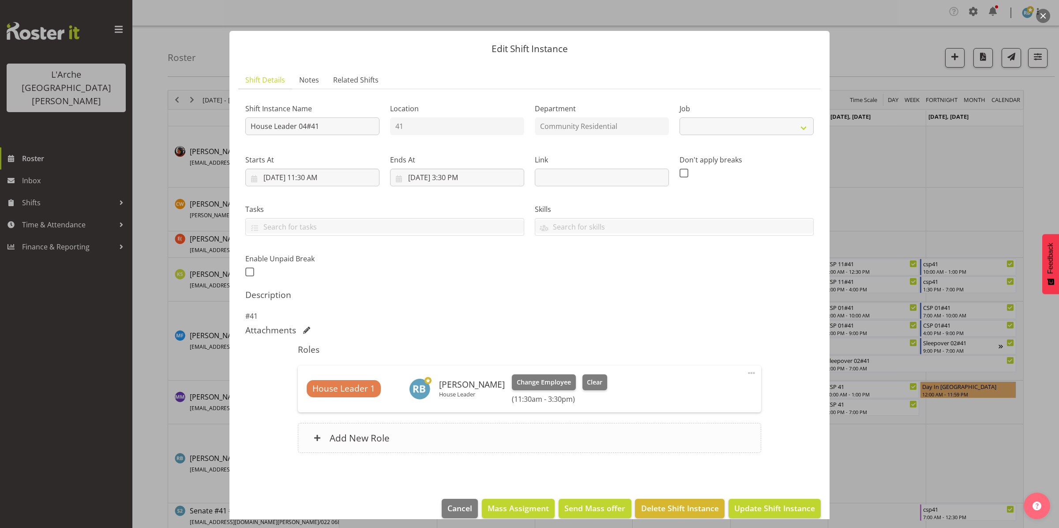
select select "1"
click at [441, 175] on input "[DATE] 3:30 PM" at bounding box center [457, 177] width 134 height 18
click at [455, 369] on select "00 01 02 03 04 05 06 07 08 09 10 11 12 13 14 15 16 17 18 19 20 21 22 23" at bounding box center [457, 365] width 20 height 18
select select "17"
click at [447, 356] on select "00 01 02 03 04 05 06 07 08 09 10 11 12 13 14 15 16 17 18 19 20 21 22 23" at bounding box center [457, 365] width 20 height 18
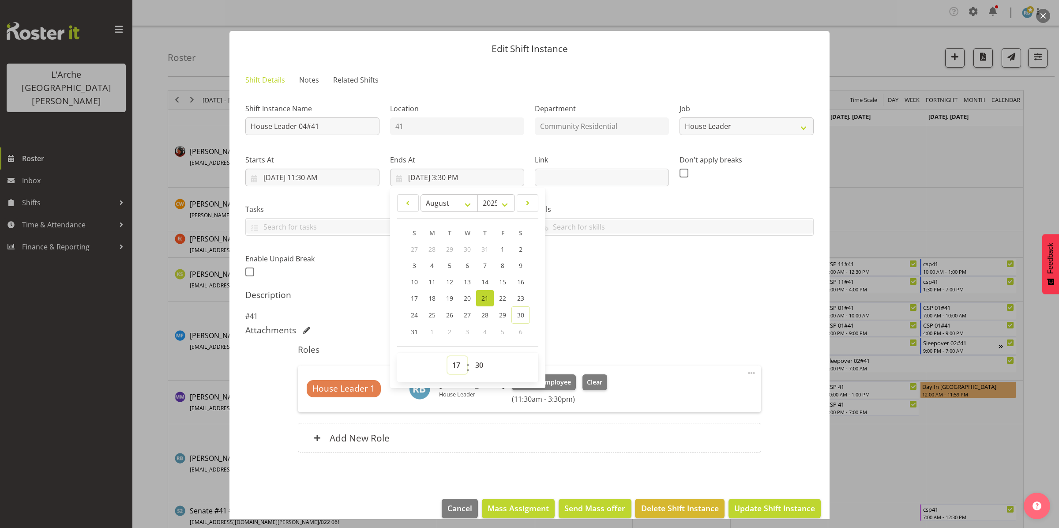
type input "[DATE] 5:30 PM"
click at [783, 505] on span "Update Shift Instance" at bounding box center [774, 507] width 81 height 11
